Goal: Information Seeking & Learning: Learn about a topic

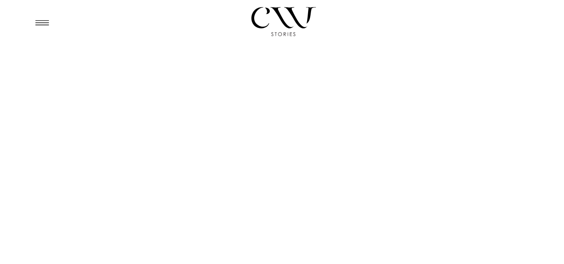
click at [48, 26] on icon at bounding box center [42, 23] width 20 height 20
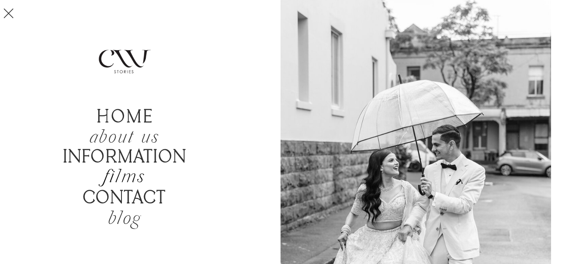
click at [134, 176] on h2 "films" at bounding box center [124, 178] width 79 height 20
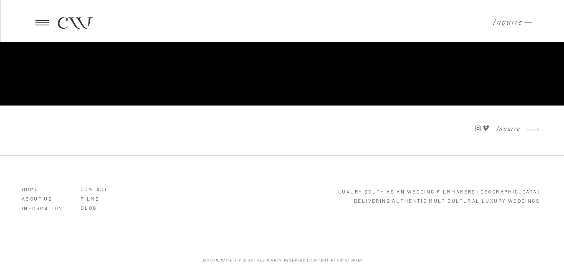
scroll to position [2085, 0]
